Goal: Task Accomplishment & Management: Use online tool/utility

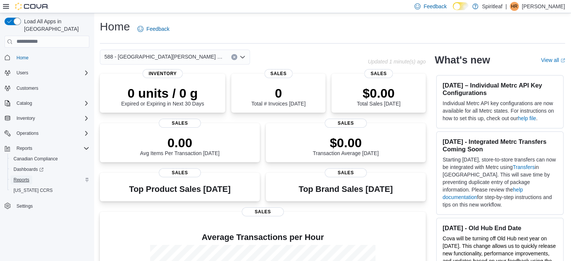
click at [23, 177] on span "Reports" at bounding box center [22, 180] width 16 height 6
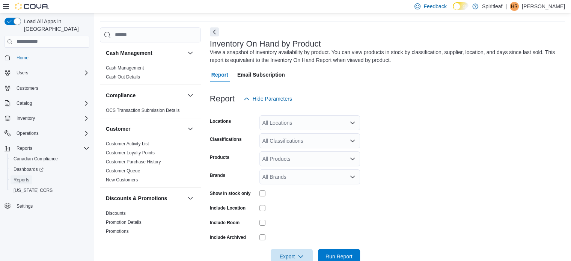
scroll to position [25, 0]
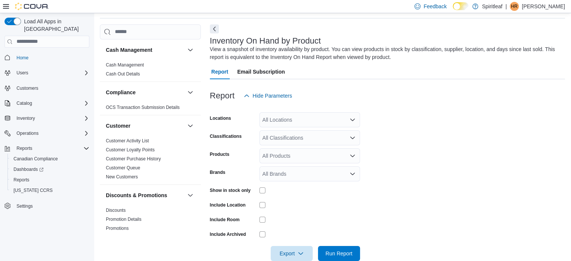
click at [305, 117] on div "All Locations" at bounding box center [309, 119] width 101 height 15
type input "***"
click at [323, 132] on span "588 - Spiritleaf West Hunt Crossroads (Nepean)" at bounding box center [372, 133] width 171 height 8
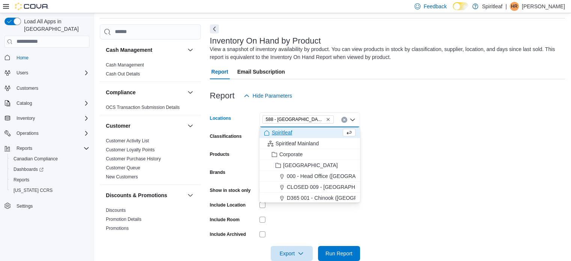
click at [411, 132] on form "Locations 588 - Spiritleaf West Hunt Crossroads (Nepean) Combo box. Selected. 5…" at bounding box center [387, 182] width 355 height 158
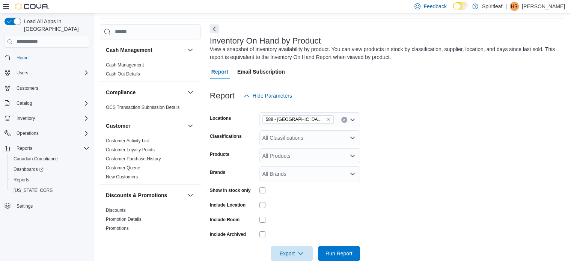
click at [312, 134] on div "All Classifications" at bounding box center [309, 137] width 101 height 15
type input "*****"
click at [289, 151] on span "Beverage" at bounding box center [287, 151] width 23 height 8
click at [244, 189] on label "Show in stock only" at bounding box center [230, 190] width 41 height 6
click at [335, 253] on span "Run Report" at bounding box center [339, 253] width 27 height 8
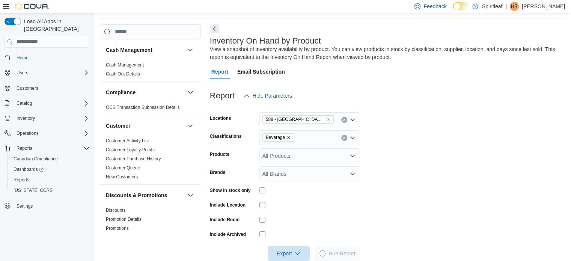
scroll to position [106, 0]
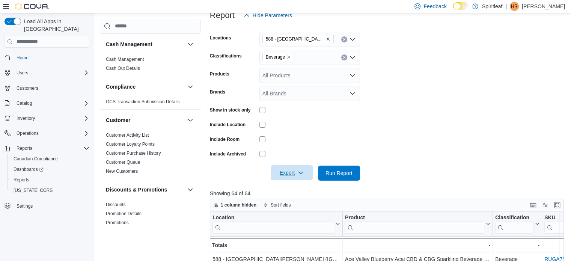
click at [302, 175] on icon "button" at bounding box center [301, 173] width 6 height 6
click at [301, 186] on span "Export to Excel" at bounding box center [293, 188] width 34 height 6
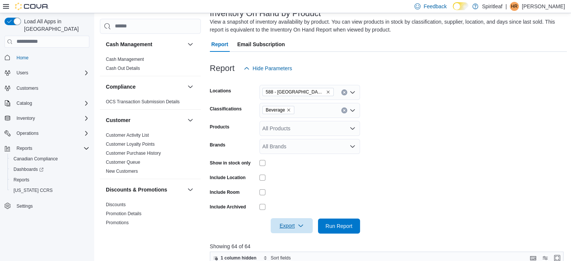
click at [311, 100] on form "Locations 588 - Spiritleaf West Hunt Crossroads (Nepean) Classifications Bevera…" at bounding box center [388, 155] width 357 height 158
click at [311, 105] on div "Beverage" at bounding box center [309, 110] width 101 height 15
type input "******"
click at [286, 120] on span "Concentrate" at bounding box center [290, 123] width 29 height 8
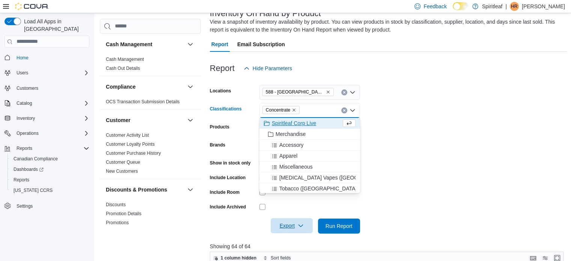
click at [430, 137] on form "Locations 588 - Spiritleaf West Hunt Crossroads (Nepean) Classifications Concen…" at bounding box center [388, 155] width 357 height 158
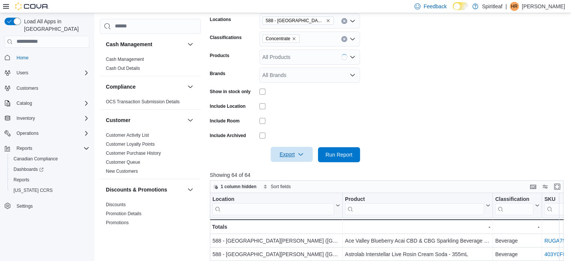
scroll to position [125, 0]
click at [333, 145] on div at bounding box center [388, 143] width 357 height 6
click at [338, 150] on span "Run Report" at bounding box center [339, 154] width 27 height 8
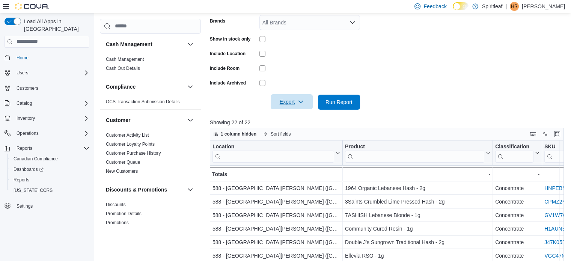
click at [300, 95] on span "Export" at bounding box center [291, 101] width 33 height 15
click at [299, 116] on span "Export to Excel" at bounding box center [293, 117] width 34 height 6
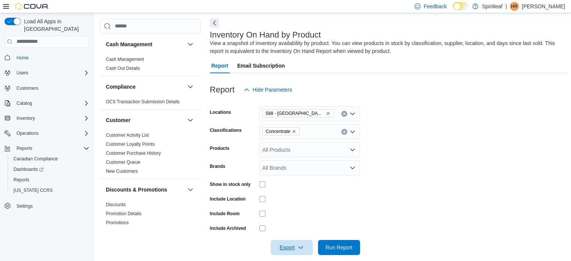
scroll to position [0, 0]
